Goal: Find specific page/section: Locate item on page

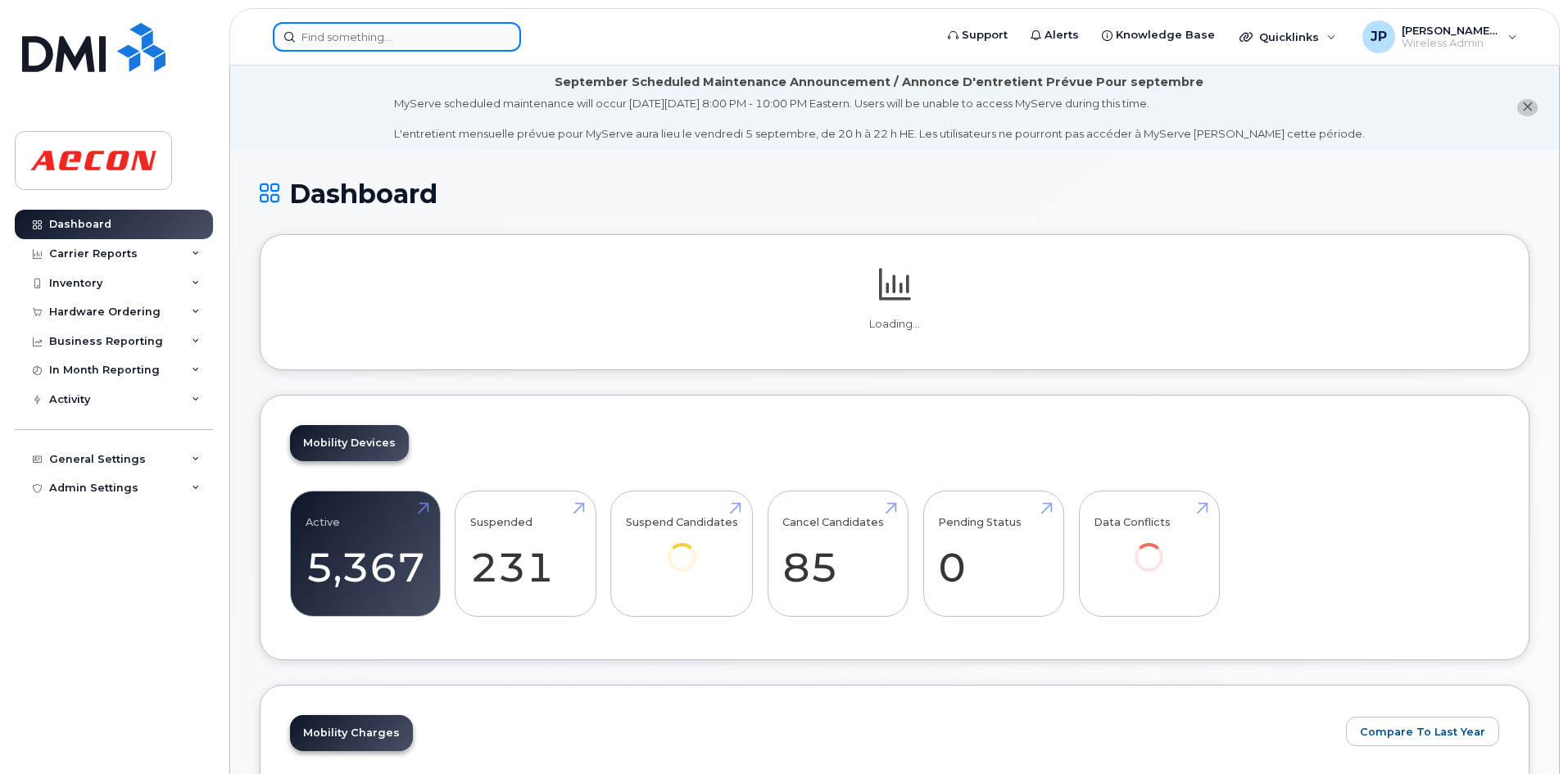
click at [303, 37] on input at bounding box center [396, 36] width 248 height 29
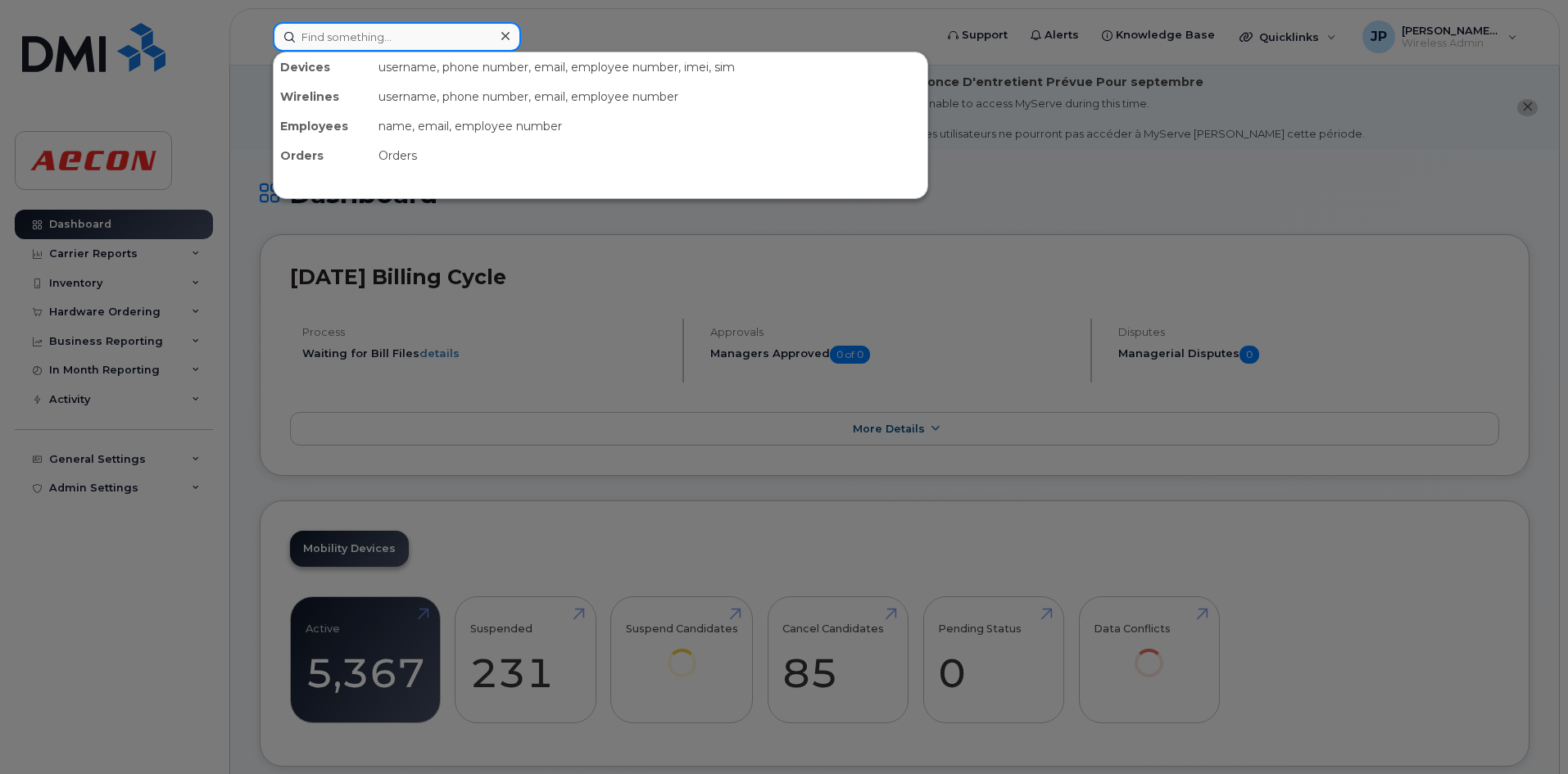
paste input "[PHONE_NUMBER]"
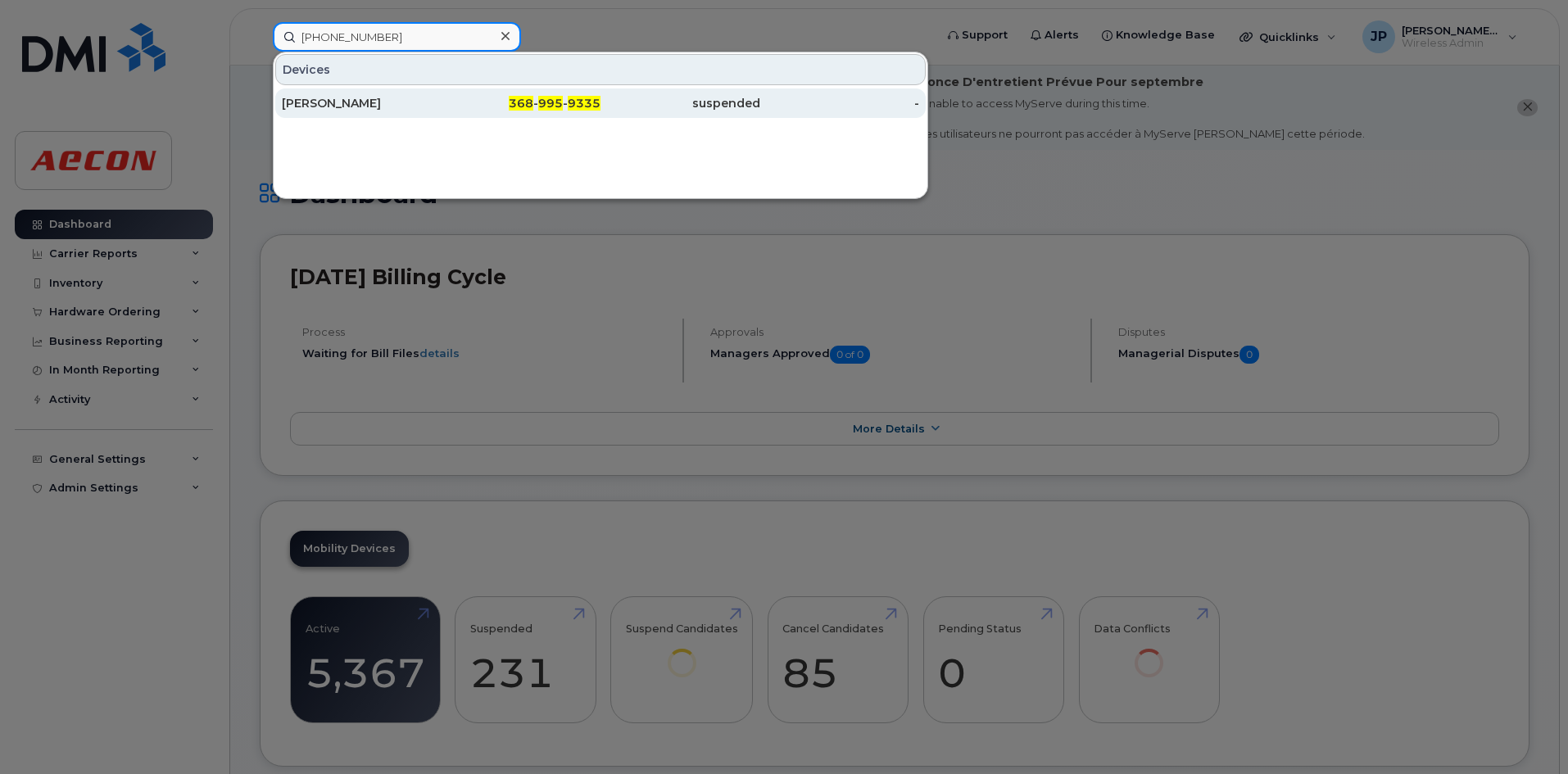
type input "[PHONE_NUMBER]"
click at [408, 101] on div "[PERSON_NAME]" at bounding box center [361, 103] width 160 height 16
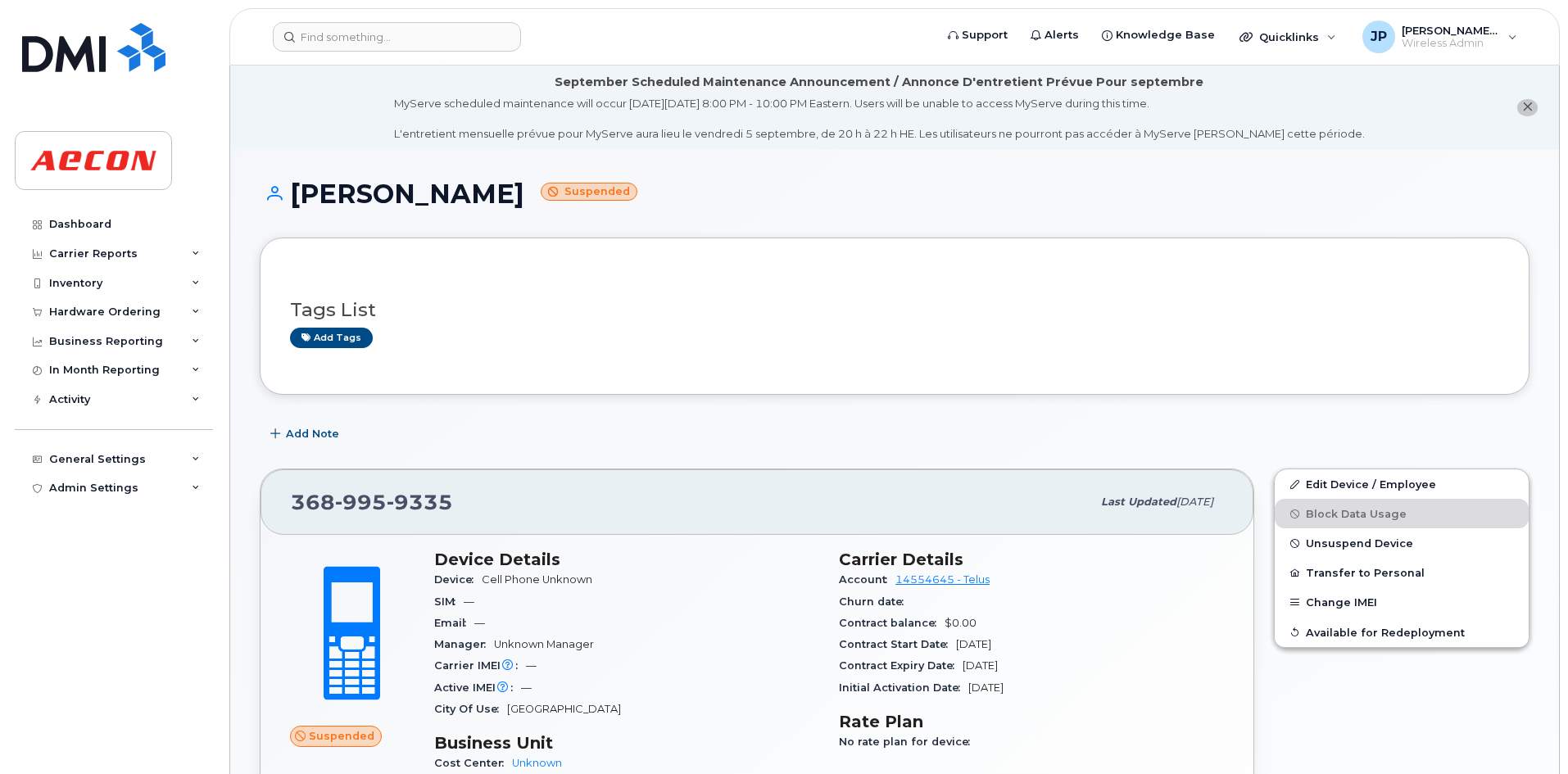
drag, startPoint x: 1139, startPoint y: 504, endPoint x: 1215, endPoint y: 502, distance: 76.0
click at [1215, 502] on div "Last updated Aug 25, 2025" at bounding box center [1157, 502] width 132 height 34
click at [1226, 509] on div "368 995 9335 Last updated Aug 25, 2025" at bounding box center [756, 502] width 993 height 66
drag, startPoint x: 1566, startPoint y: 339, endPoint x: 1579, endPoint y: 389, distance: 51.7
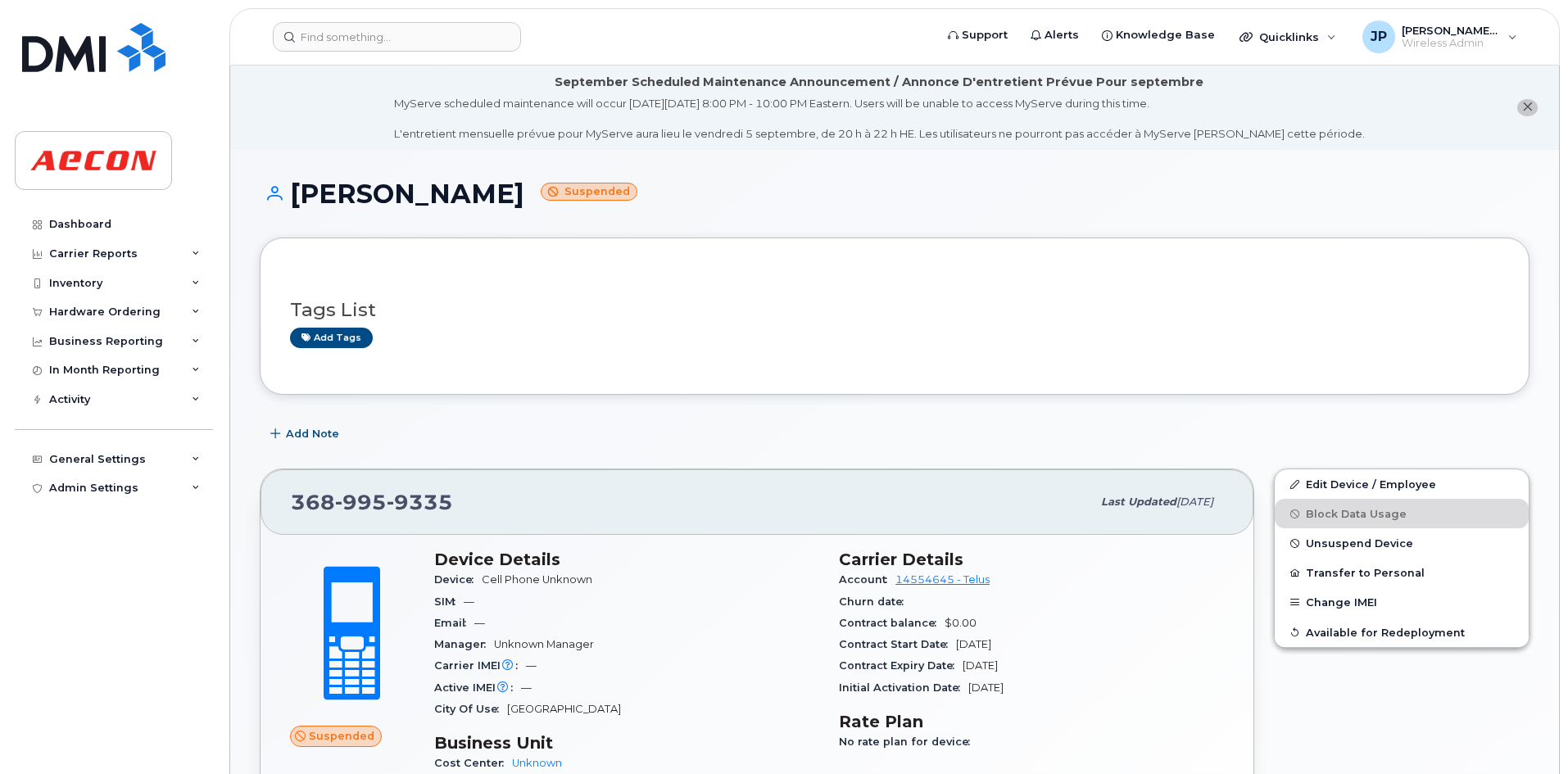
drag, startPoint x: 462, startPoint y: 495, endPoint x: 287, endPoint y: 504, distance: 175.2
click at [287, 504] on div "368 995 9335 Last updated Aug 25, 2025" at bounding box center [756, 502] width 993 height 66
click at [499, 493] on div "[PHONE_NUMBER]" at bounding box center [691, 502] width 800 height 34
drag, startPoint x: 469, startPoint y: 502, endPoint x: 620, endPoint y: 514, distance: 151.5
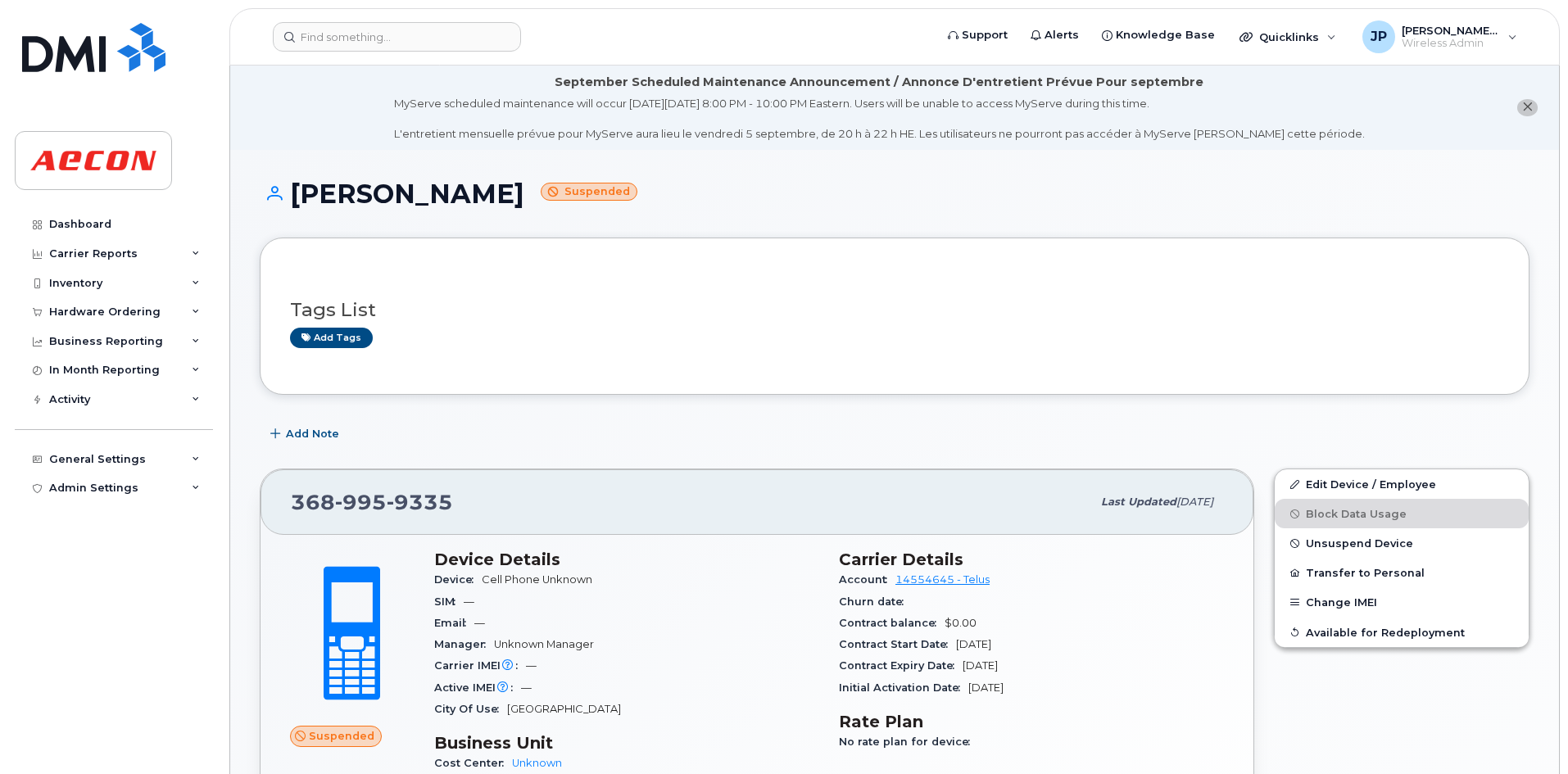
click at [587, 514] on div "[PHONE_NUMBER]" at bounding box center [691, 502] width 800 height 34
drag, startPoint x: 1567, startPoint y: 195, endPoint x: 1567, endPoint y: 301, distance: 106.0
click at [1493, 320] on div "Tags List Add tags" at bounding box center [894, 317] width 1209 height 63
drag, startPoint x: 1051, startPoint y: 495, endPoint x: 1223, endPoint y: 501, distance: 172.1
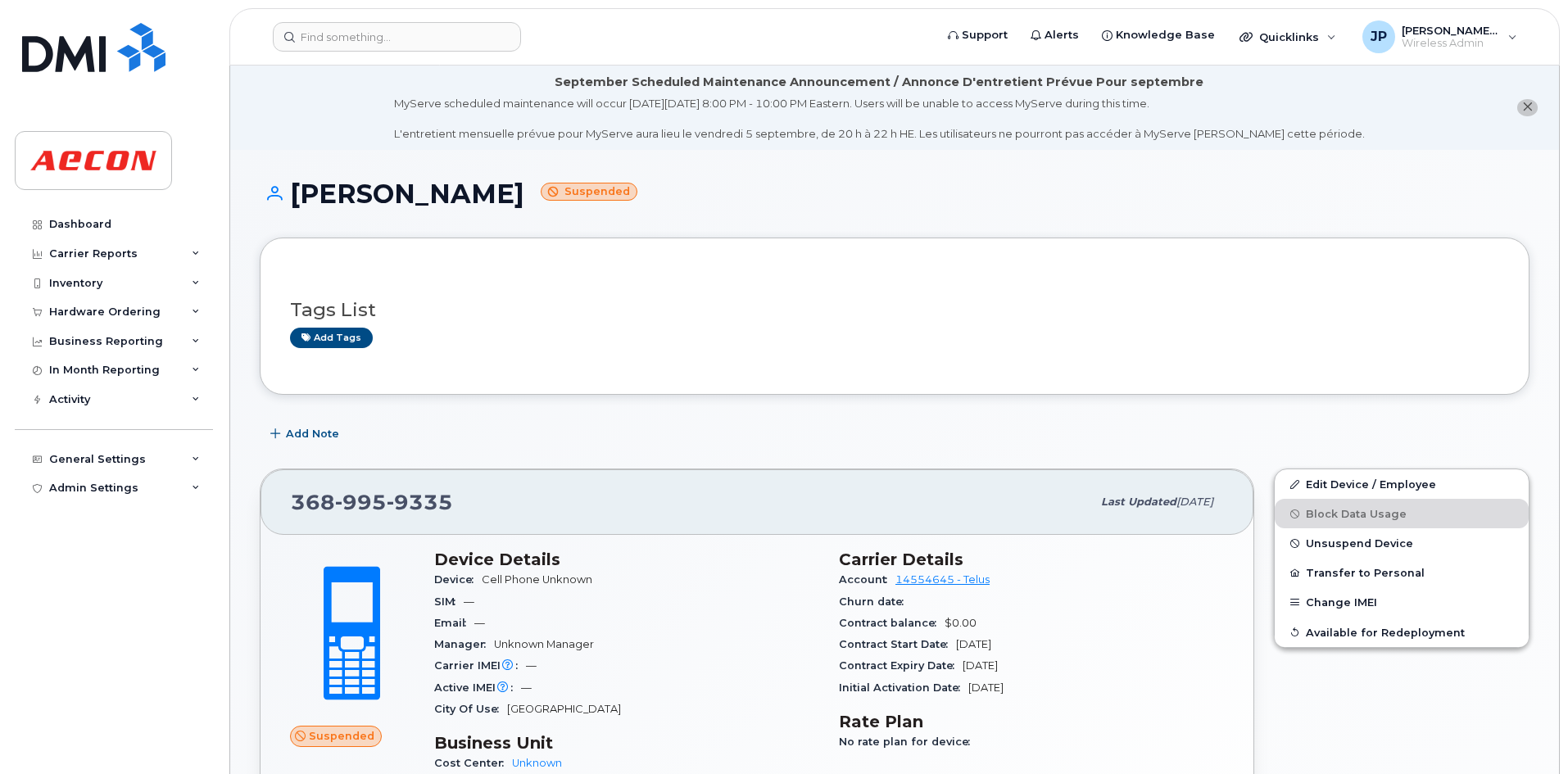
click at [1223, 501] on div "368 995 9335 Last updated Aug 25, 2025" at bounding box center [756, 502] width 993 height 66
click at [1123, 486] on div "Last updated Aug 25, 2025" at bounding box center [1157, 502] width 132 height 34
click at [1123, 488] on div "Last updated Aug 25, 2025" at bounding box center [1157, 502] width 132 height 34
click at [1176, 503] on span "Aug 25, 2025" at bounding box center [1195, 501] width 37 height 12
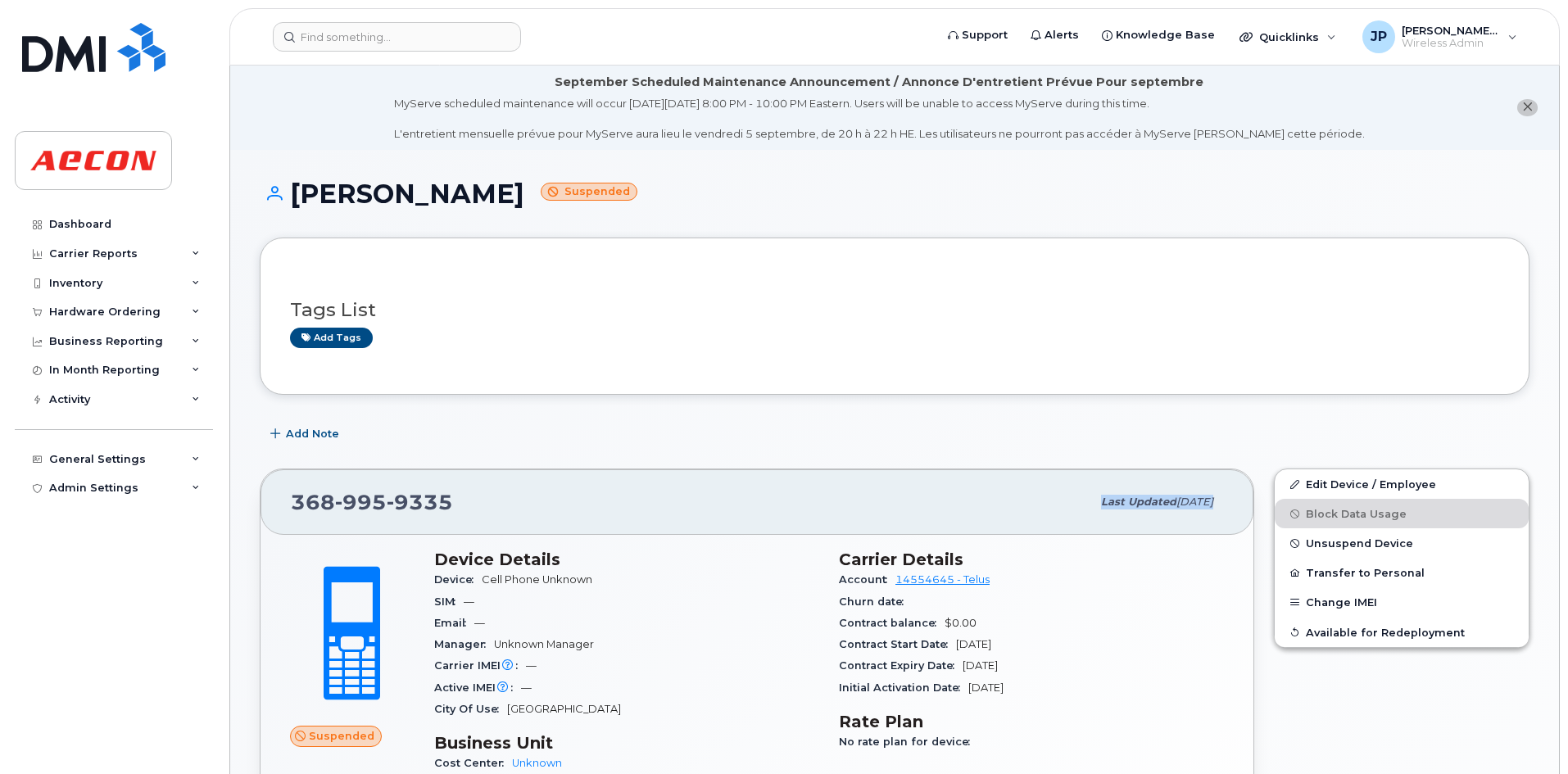
click at [1176, 503] on span "Aug 25, 2025" at bounding box center [1195, 501] width 37 height 12
click at [860, 476] on div "368 995 9335 Last updated Aug 25, 2025" at bounding box center [756, 502] width 993 height 66
drag, startPoint x: 461, startPoint y: 498, endPoint x: 287, endPoint y: 516, distance: 174.9
click at [287, 516] on div "368 995 9335 Last updated Aug 25, 2025" at bounding box center [756, 502] width 993 height 66
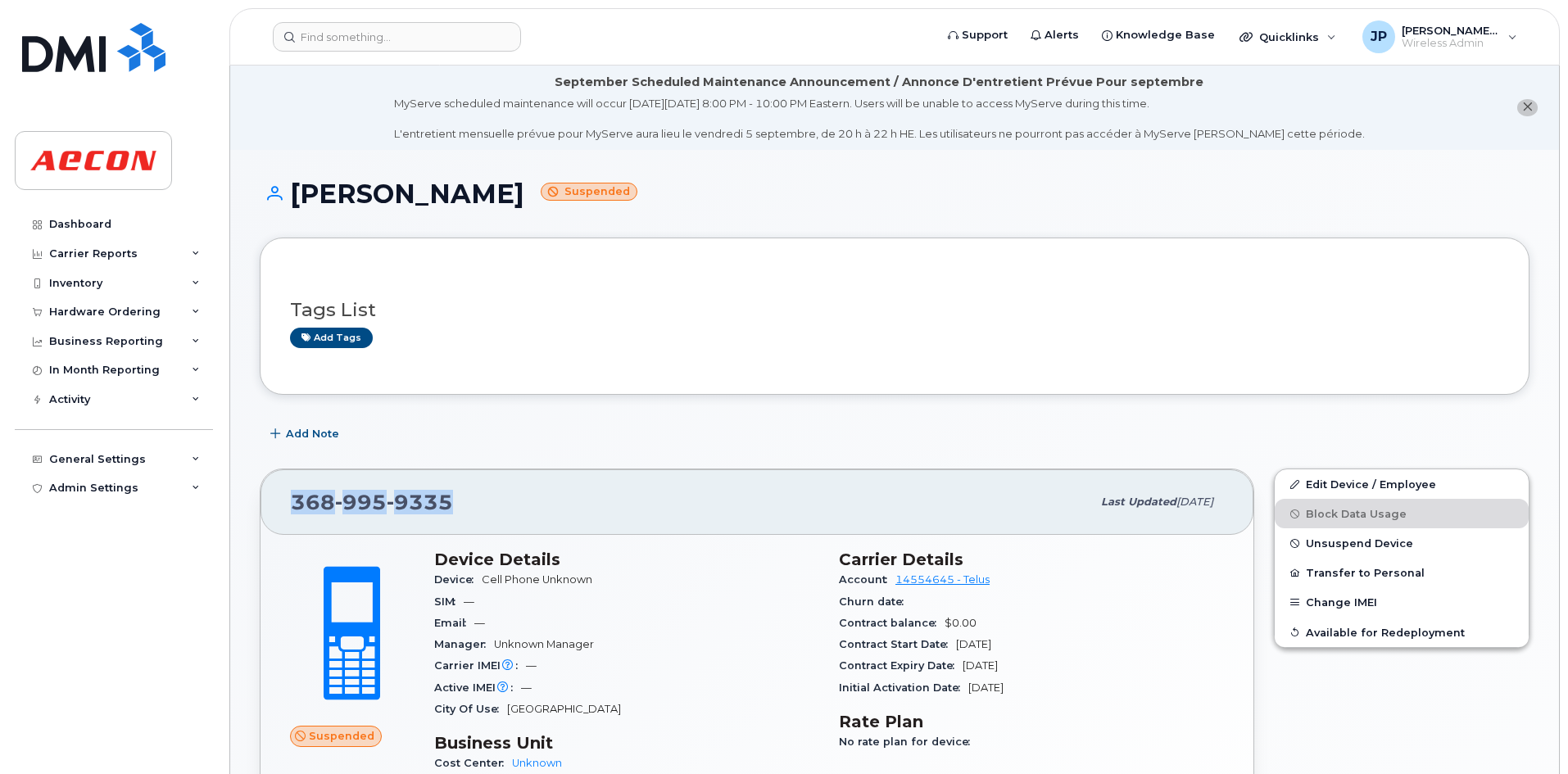
copy span "[PHONE_NUMBER]"
click at [436, 30] on input at bounding box center [396, 36] width 248 height 29
